Goal: Register for event/course

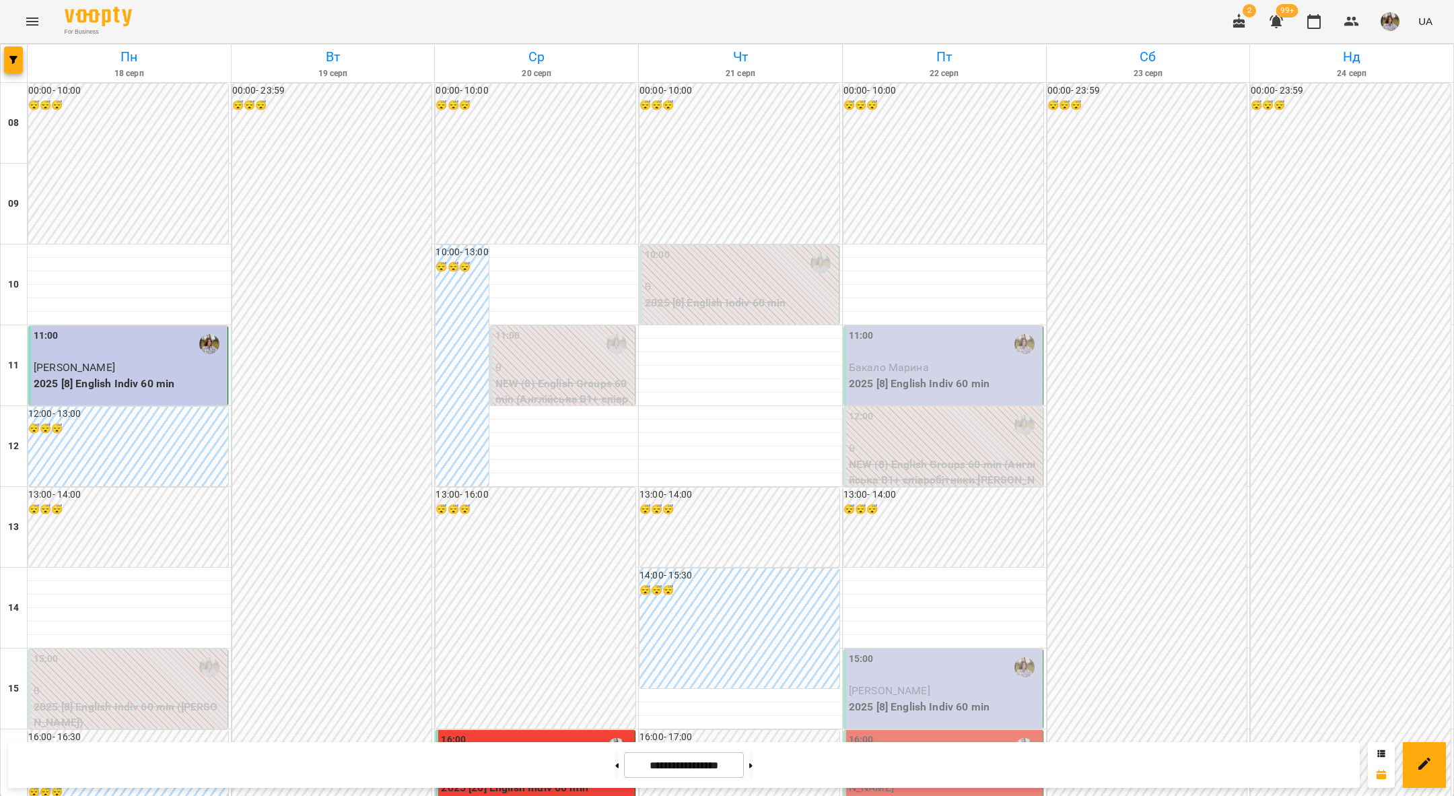
scroll to position [291, 0]
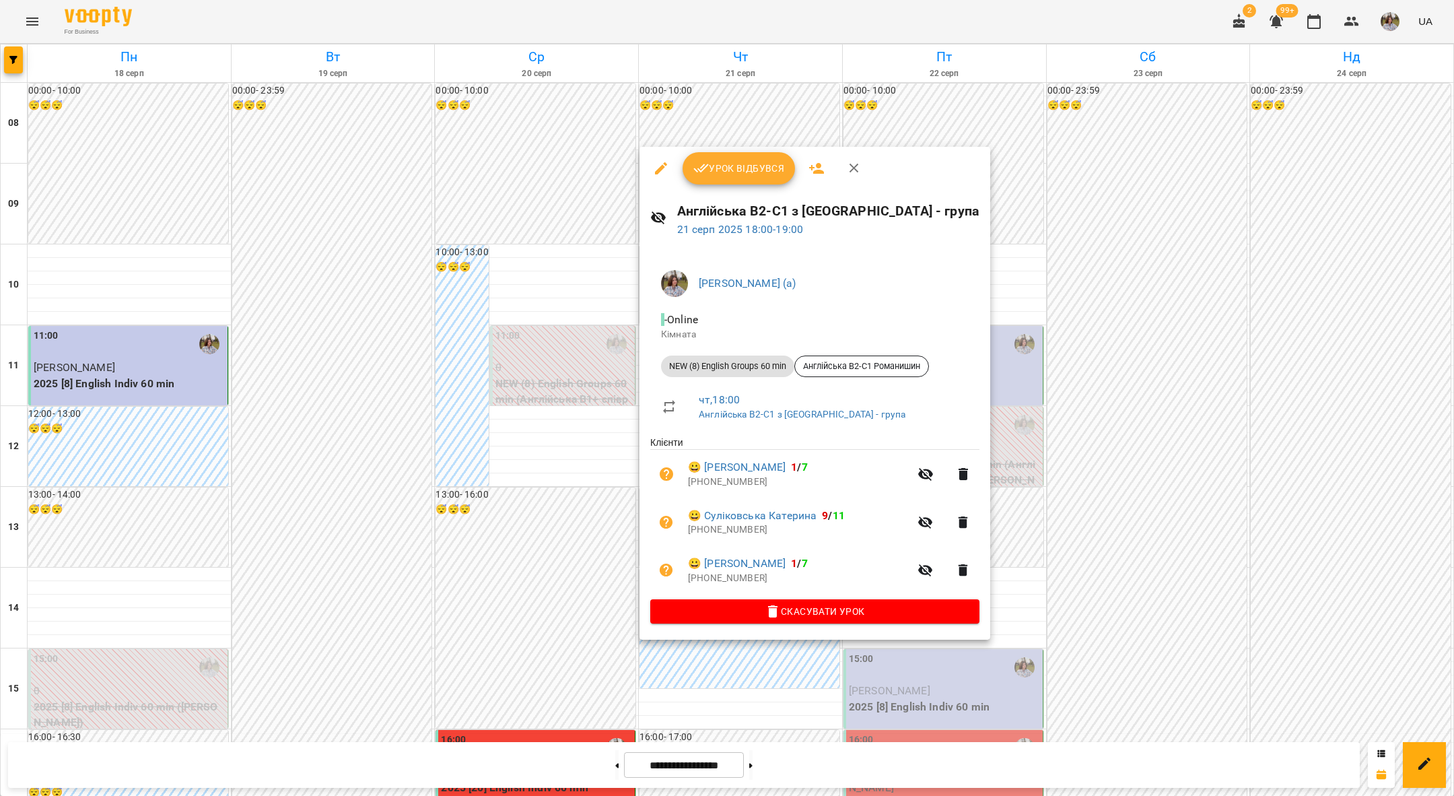
click at [993, 623] on div at bounding box center [727, 398] width 1454 height 796
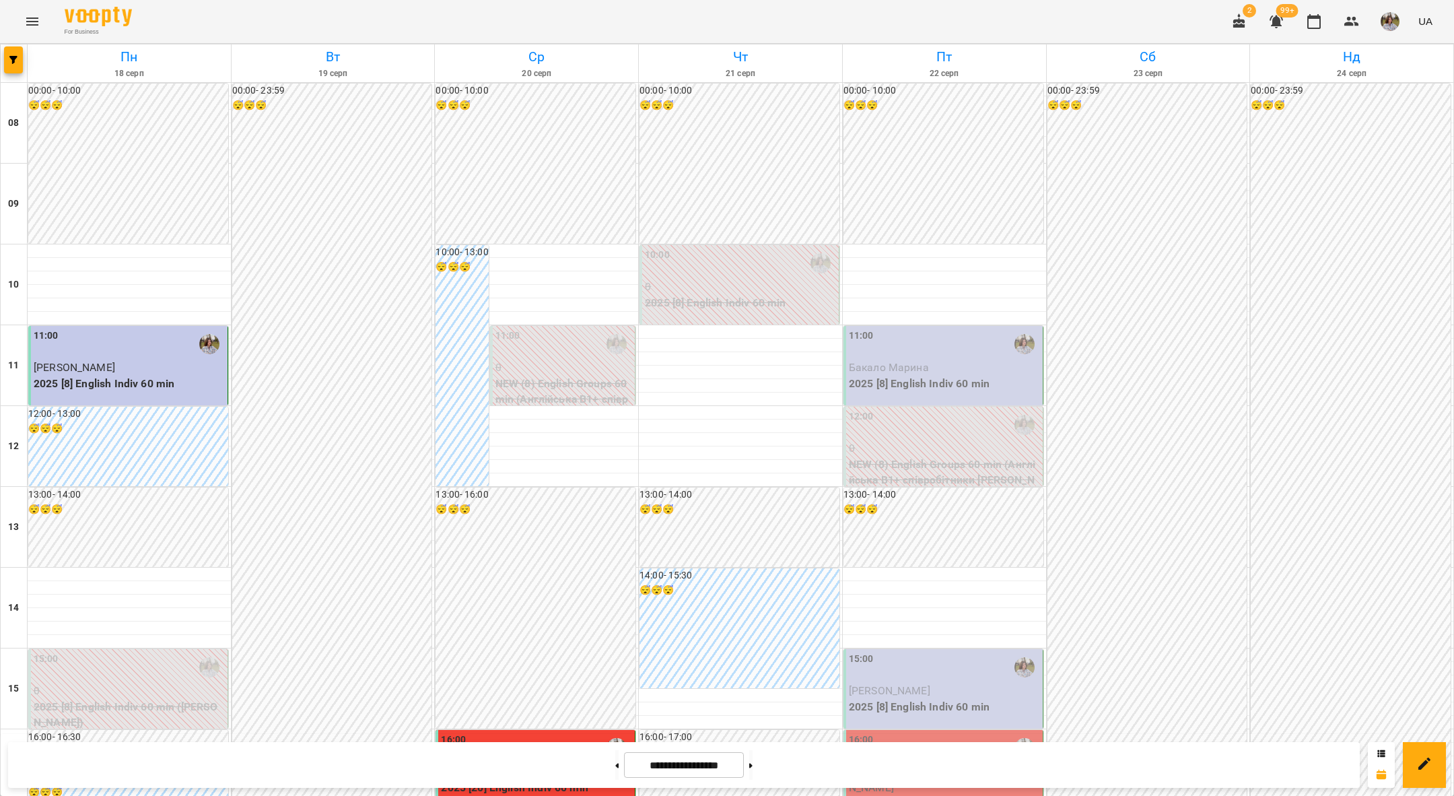
scroll to position [386, 0]
click at [752, 767] on button at bounding box center [750, 765] width 3 height 30
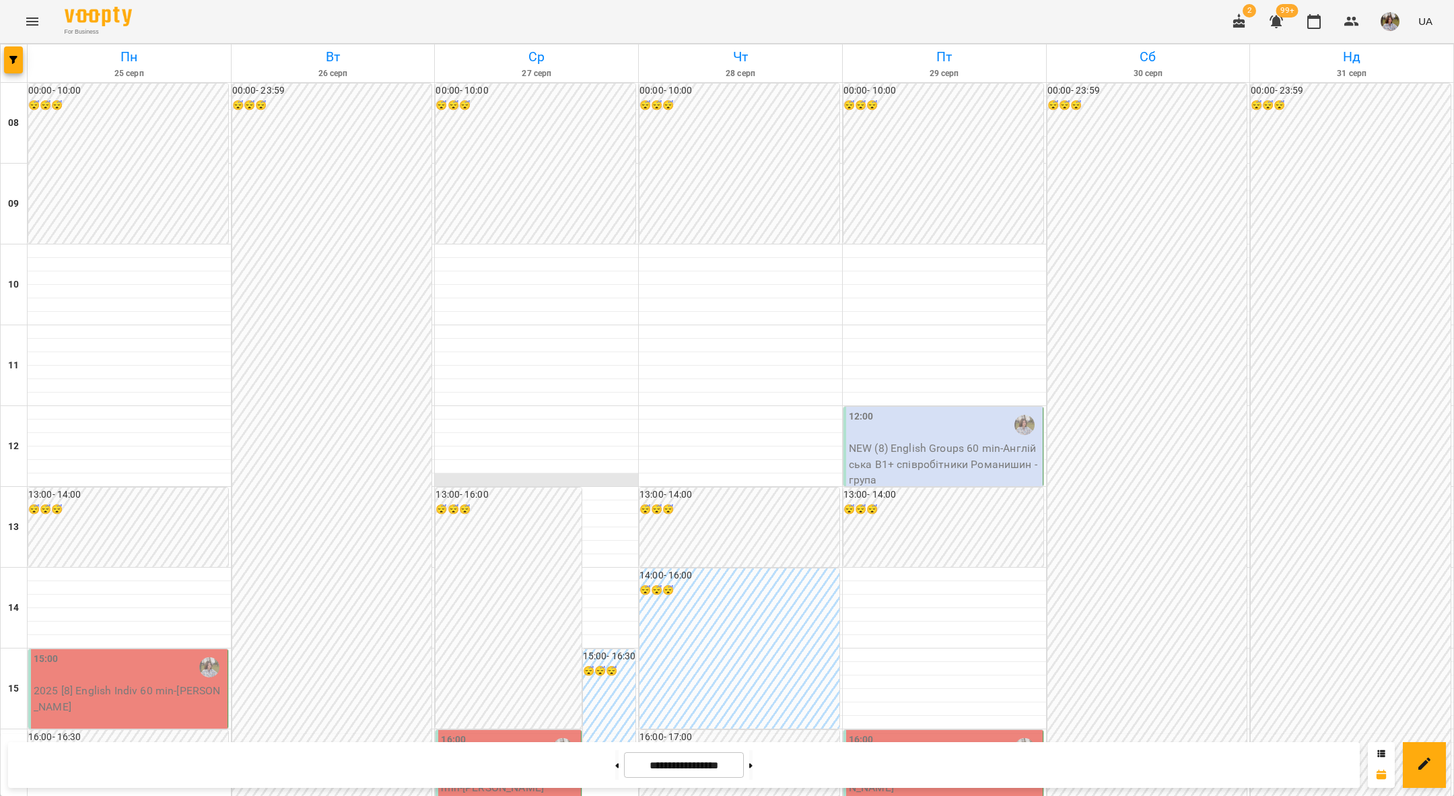
scroll to position [334, 0]
click at [615, 754] on button at bounding box center [616, 765] width 3 height 30
type input "**********"
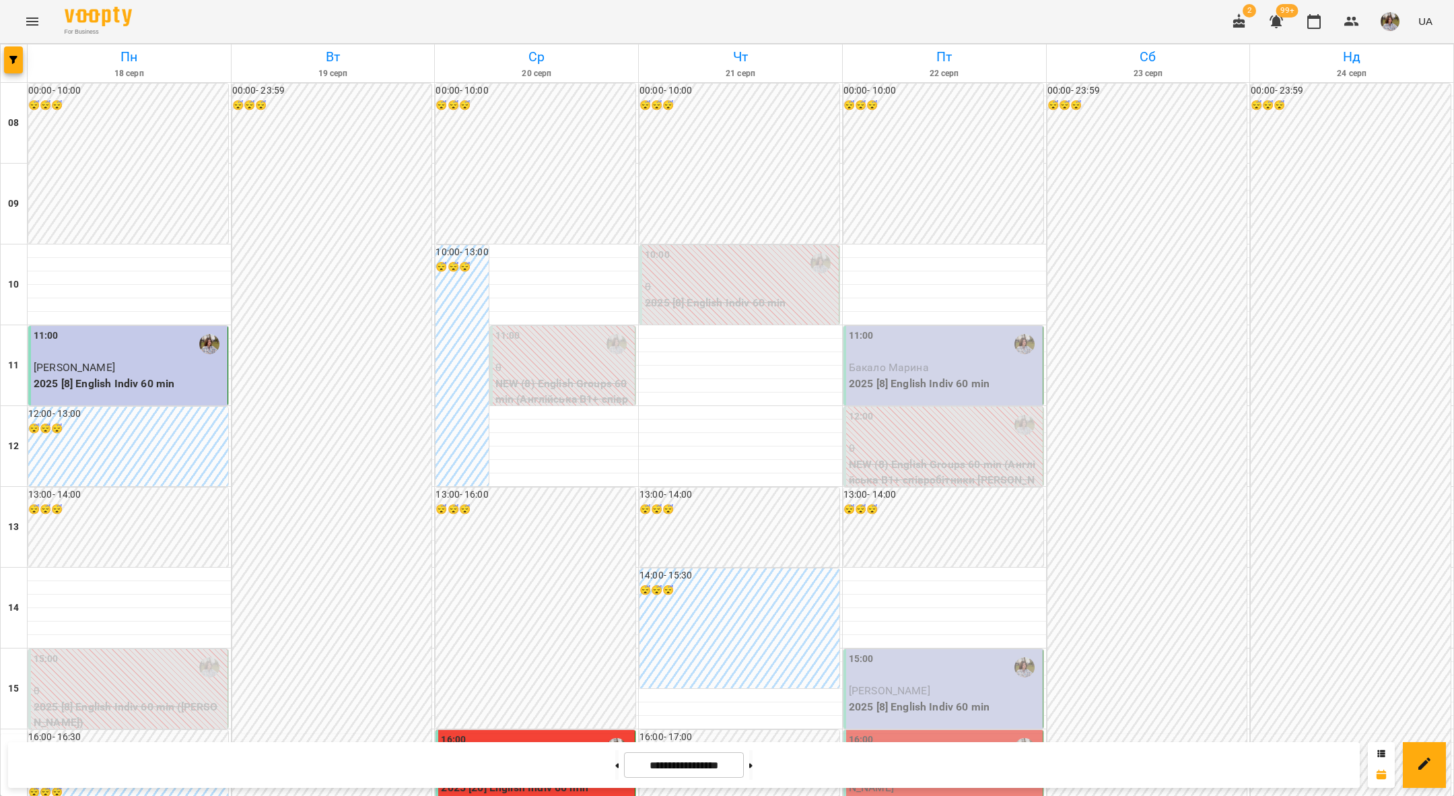
scroll to position [210, 0]
